Goal: Task Accomplishment & Management: Manage account settings

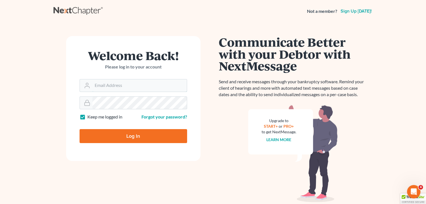
type input "david@Dlawbk.com"
click at [125, 137] on input "Log In" at bounding box center [132, 136] width 107 height 14
type input "Thinking..."
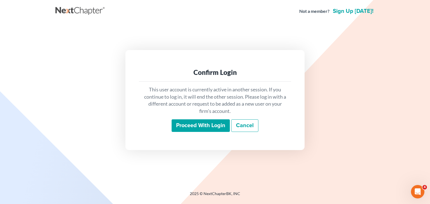
click at [199, 125] on input "Proceed with login" at bounding box center [201, 125] width 58 height 13
